Goal: Task Accomplishment & Management: Complete application form

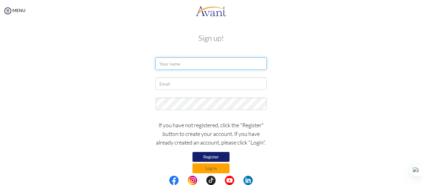
click at [199, 58] on input "text" at bounding box center [210, 63] width 111 height 12
paste input "[EMAIL_ADDRESS][DOMAIN_NAME]"
drag, startPoint x: 185, startPoint y: 64, endPoint x: 222, endPoint y: 74, distance: 39.1
click at [222, 74] on form "[EMAIL_ADDRESS][DOMAIN_NAME] If you have not registered, click the "Register" b…" at bounding box center [211, 115] width 352 height 116
click at [171, 65] on input "nnekaibekwe" at bounding box center [210, 63] width 111 height 12
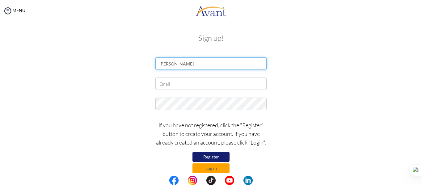
type input "nneka ibekwe"
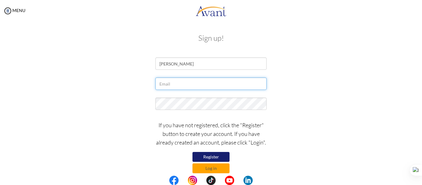
click at [180, 81] on input "text" at bounding box center [210, 83] width 111 height 12
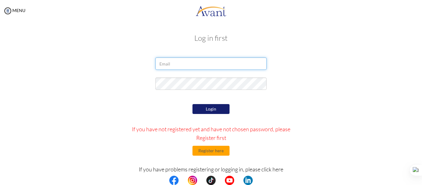
click at [190, 62] on input "email" at bounding box center [210, 63] width 111 height 12
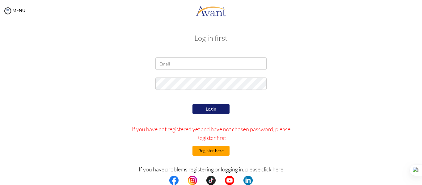
click at [214, 151] on button "Register here" at bounding box center [210, 151] width 37 height 10
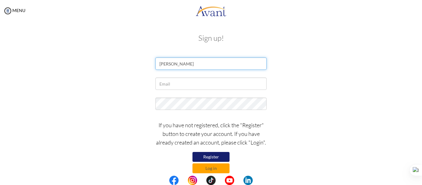
click at [211, 62] on input "nneka ibekwe" at bounding box center [210, 63] width 111 height 12
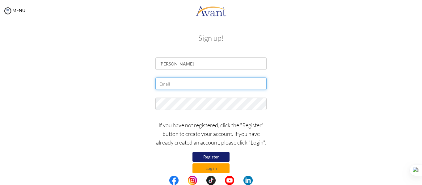
click at [202, 81] on input "text" at bounding box center [210, 83] width 111 height 12
paste input "ibekwenneka@colossusedu.com"
type input "ibekwenneka@colossusedu.com"
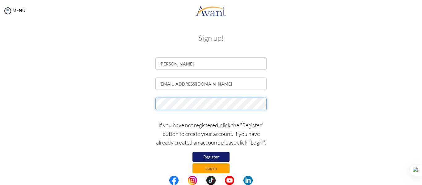
click at [109, 107] on div at bounding box center [210, 105] width 361 height 15
click at [147, 102] on div at bounding box center [210, 105] width 361 height 15
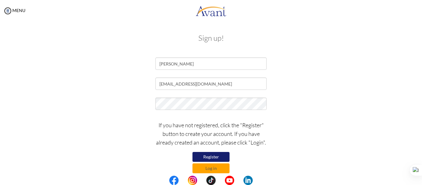
click at [168, 117] on form "nneka ibekwe ibekwenneka@colossusedu.com If you have not registered, click the …" at bounding box center [211, 115] width 352 height 116
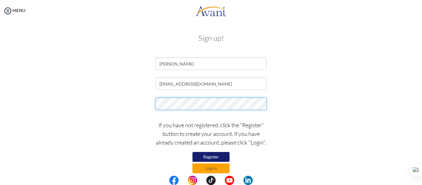
click at [88, 105] on div at bounding box center [210, 105] width 361 height 15
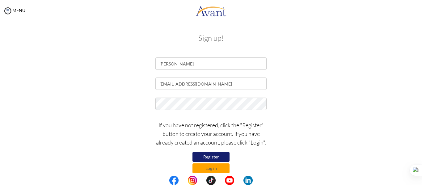
click at [219, 154] on button "Register" at bounding box center [210, 157] width 37 height 10
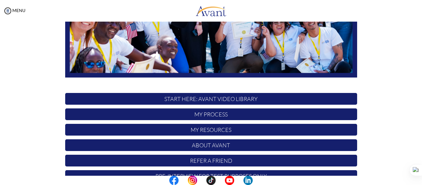
scroll to position [158, 0]
